Goal: Information Seeking & Learning: Learn about a topic

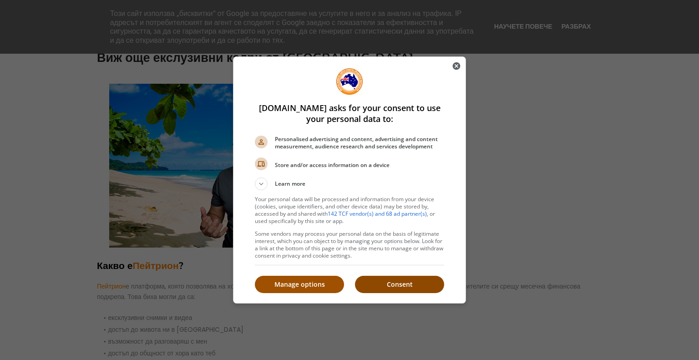
click at [418, 286] on p "Consent" at bounding box center [399, 284] width 89 height 9
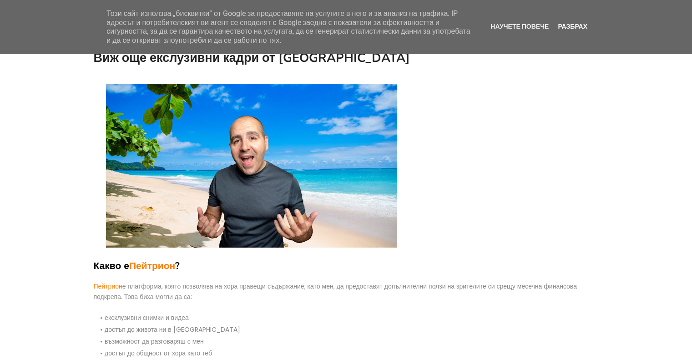
click at [568, 27] on link "Разбрах" at bounding box center [572, 26] width 35 height 7
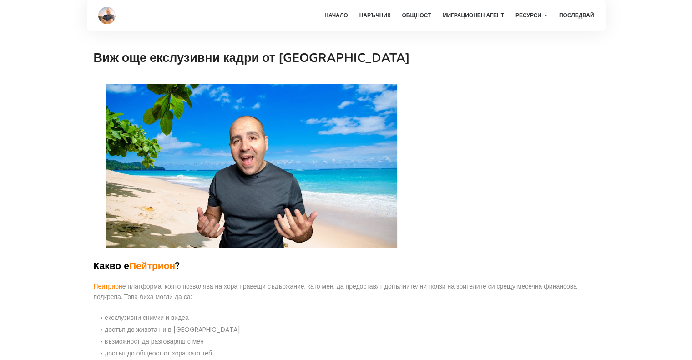
click at [109, 10] on img at bounding box center [106, 15] width 17 height 17
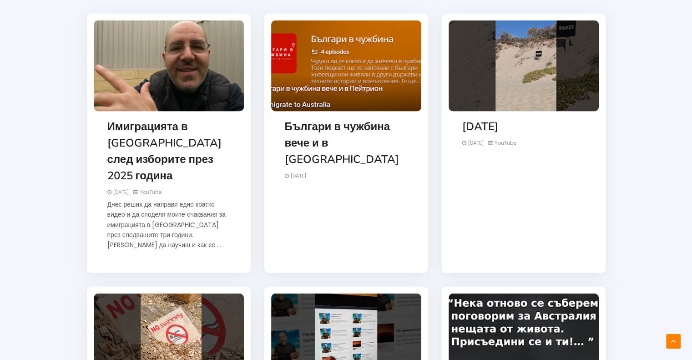
scroll to position [2229, 0]
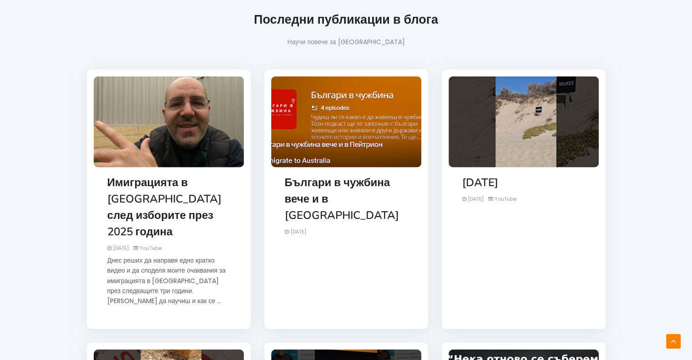
click at [498, 175] on link "16 November 2024" at bounding box center [480, 182] width 36 height 15
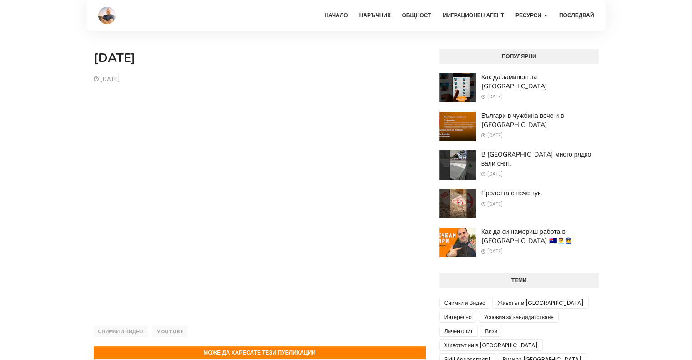
scroll to position [45, 0]
